Goal: Information Seeking & Learning: Learn about a topic

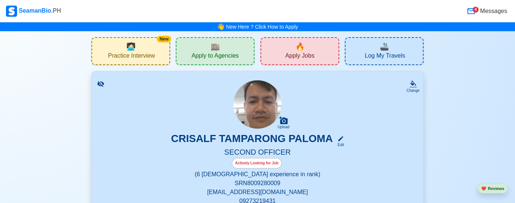
click at [303, 51] on span "🔥" at bounding box center [300, 46] width 9 height 11
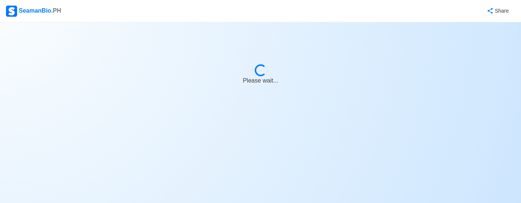
select select "2nd Officer"
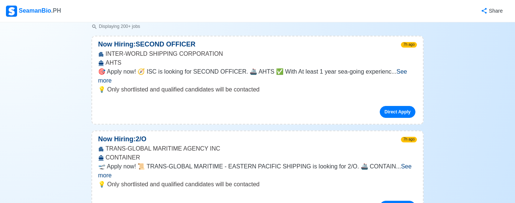
scroll to position [124, 0]
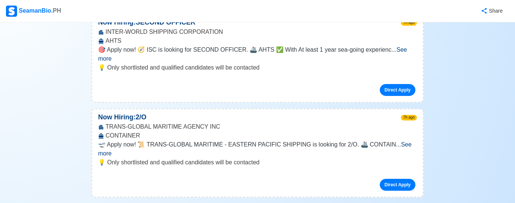
click at [394, 141] on span "See more" at bounding box center [255, 148] width 314 height 15
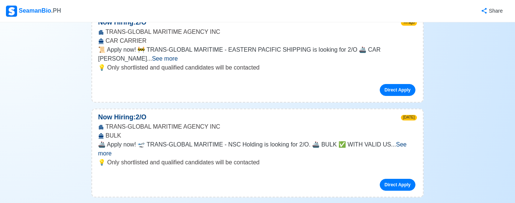
scroll to position [496, 0]
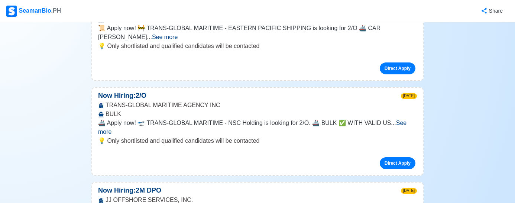
click at [401, 120] on span "See more" at bounding box center [252, 127] width 309 height 15
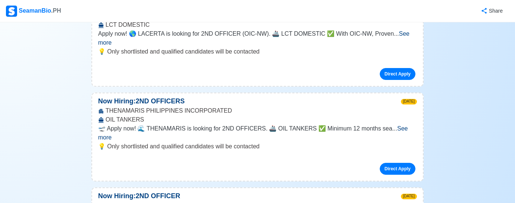
scroll to position [1177, 0]
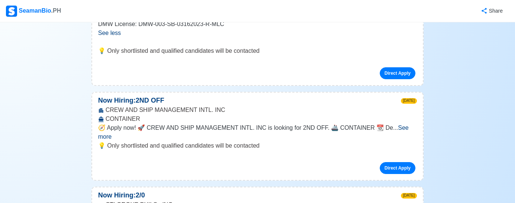
scroll to position [1425, 0]
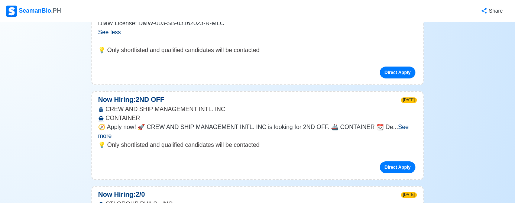
click at [398, 124] on span "See more" at bounding box center [253, 131] width 311 height 15
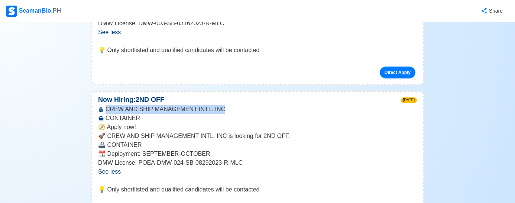
drag, startPoint x: 106, startPoint y: 38, endPoint x: 226, endPoint y: 39, distance: 119.7
click at [226, 105] on div "CREW AND SHIP MANAGEMENT INTL. INC CONTAINER" at bounding box center [257, 114] width 331 height 18
copy div "CREW AND SHIP MANAGEMENT INTL. INC"
